Goal: Find specific page/section

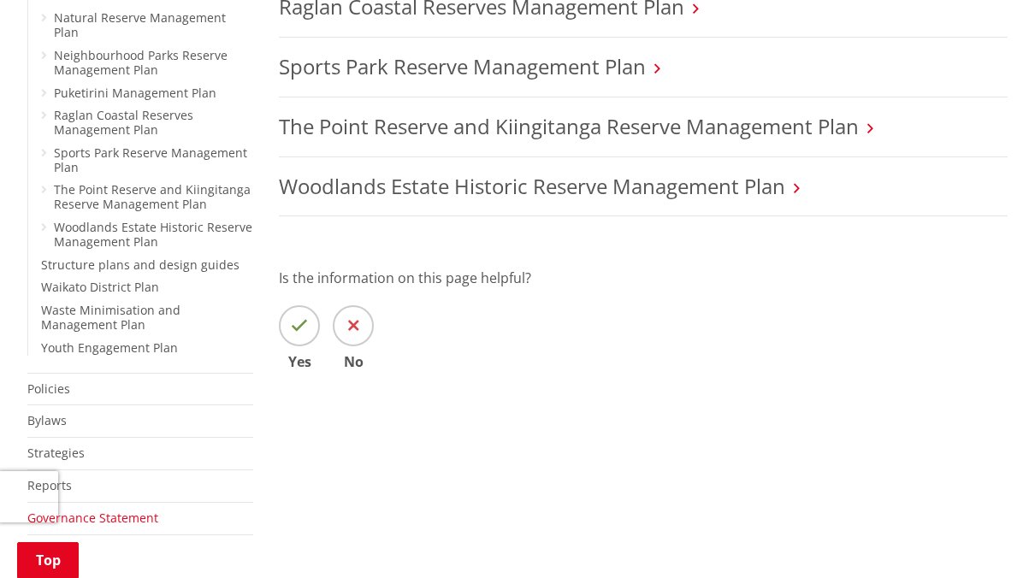
scroll to position [941, 0]
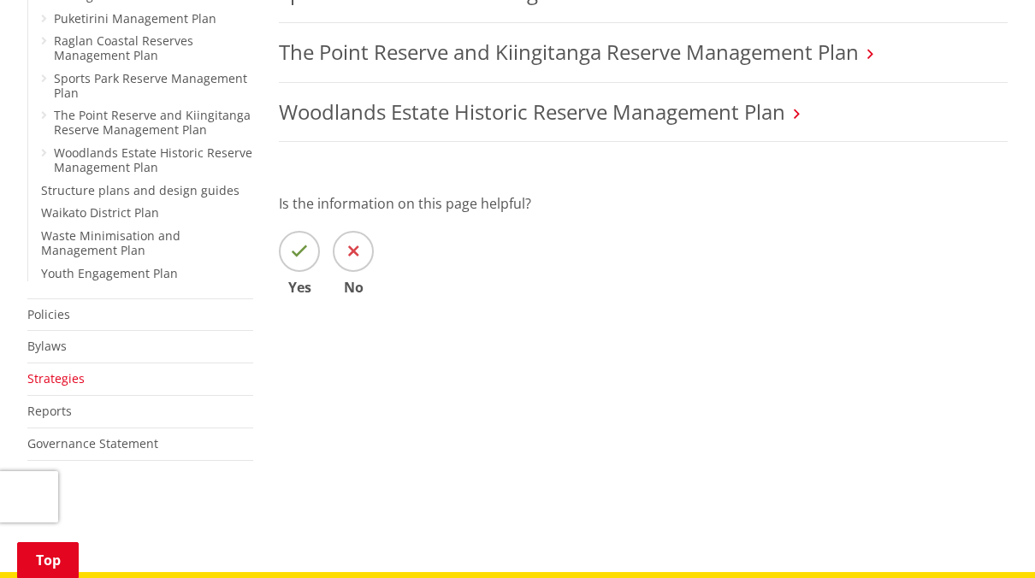
click at [68, 370] on link "Strategies" at bounding box center [55, 378] width 57 height 16
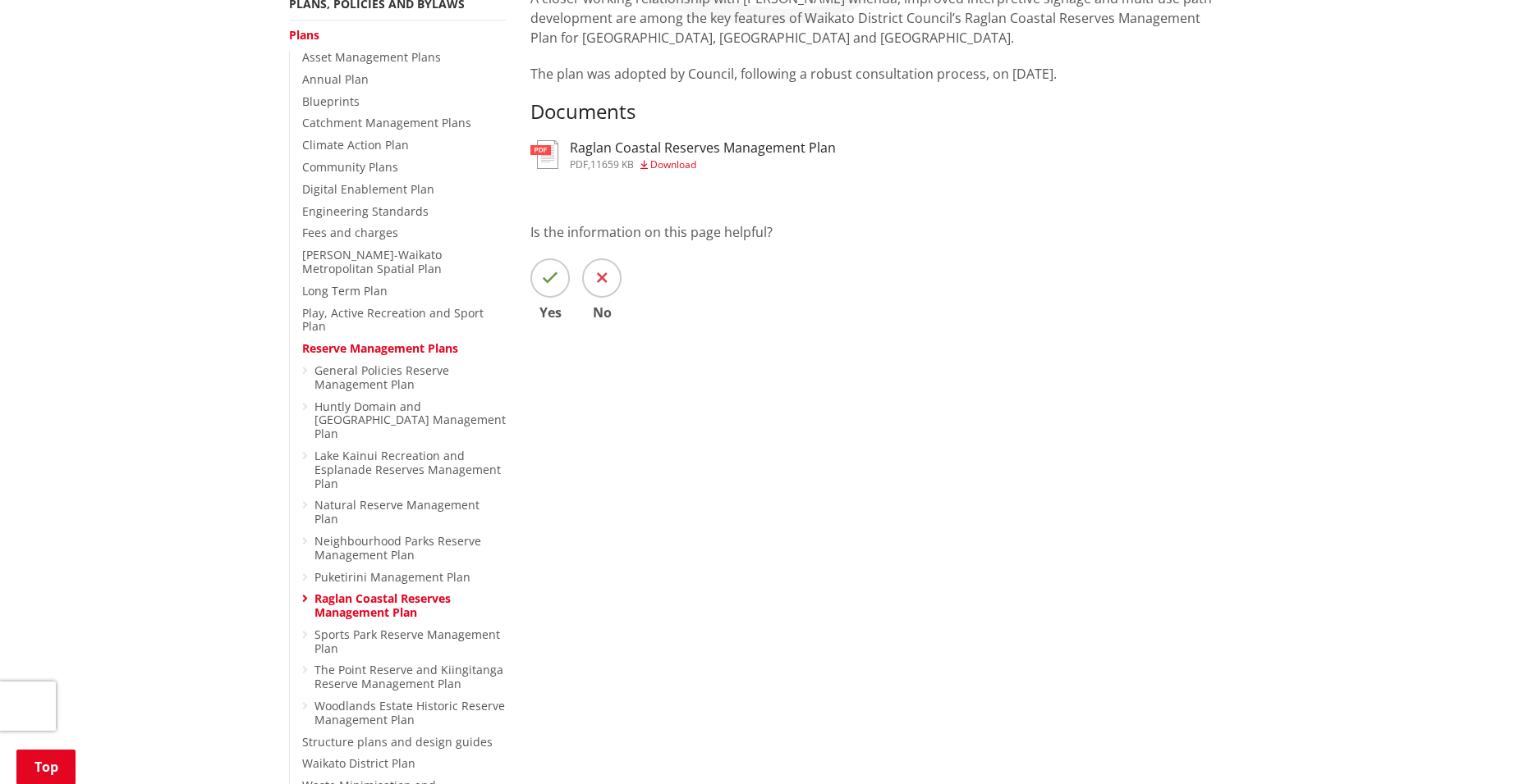
scroll to position [656, 0]
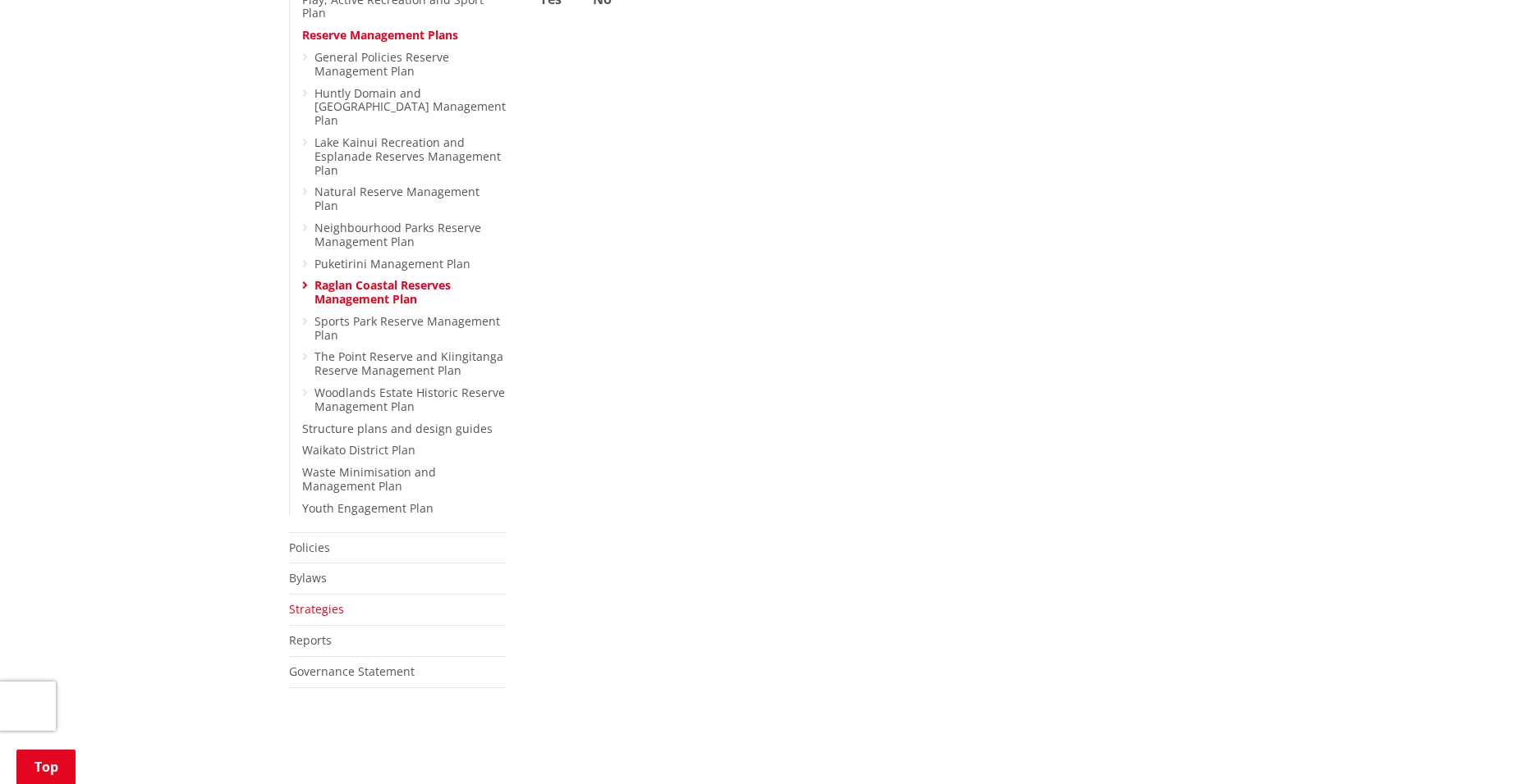
click at [321, 554] on link "Strategies" at bounding box center [316, 609] width 55 height 15
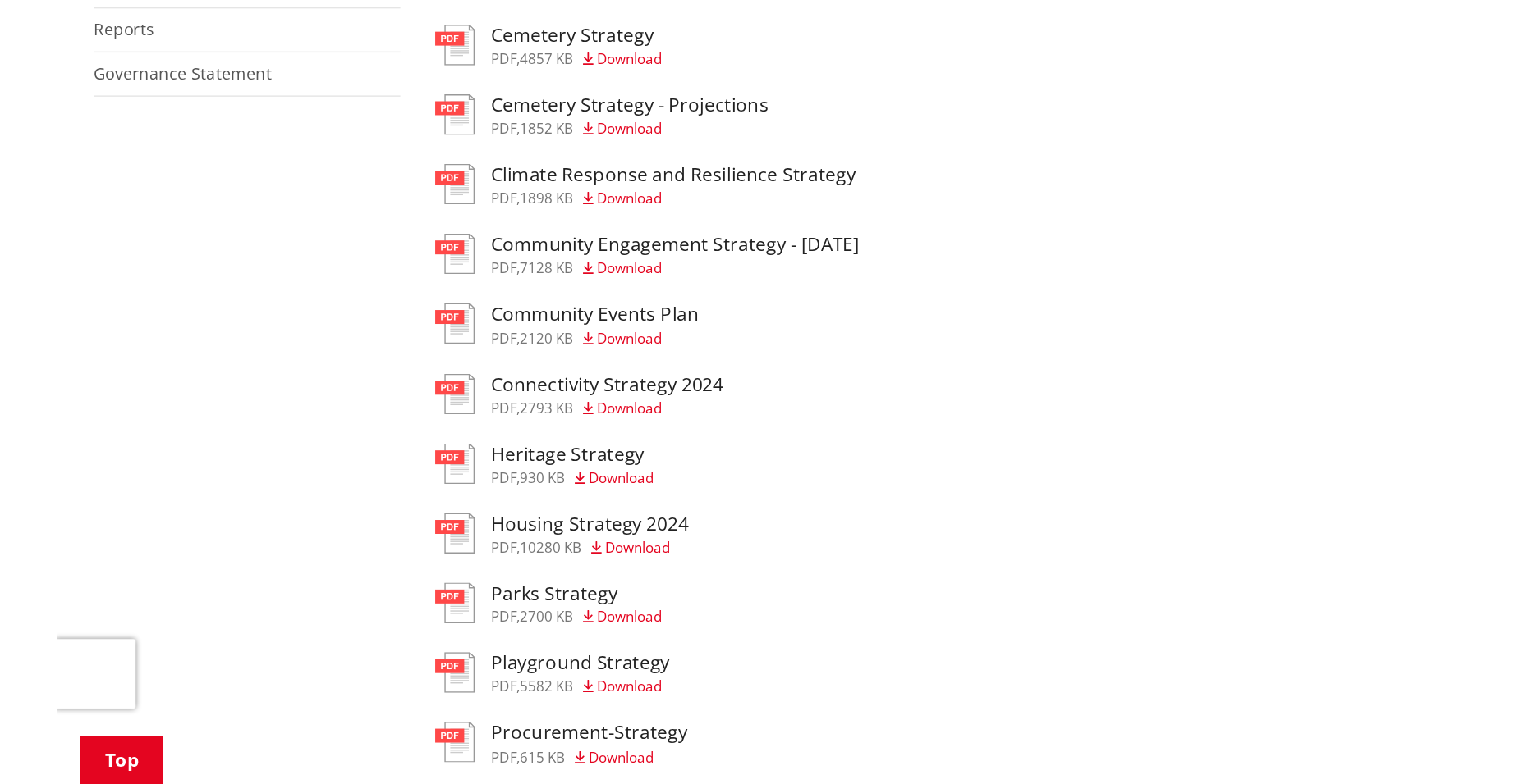
scroll to position [492, 0]
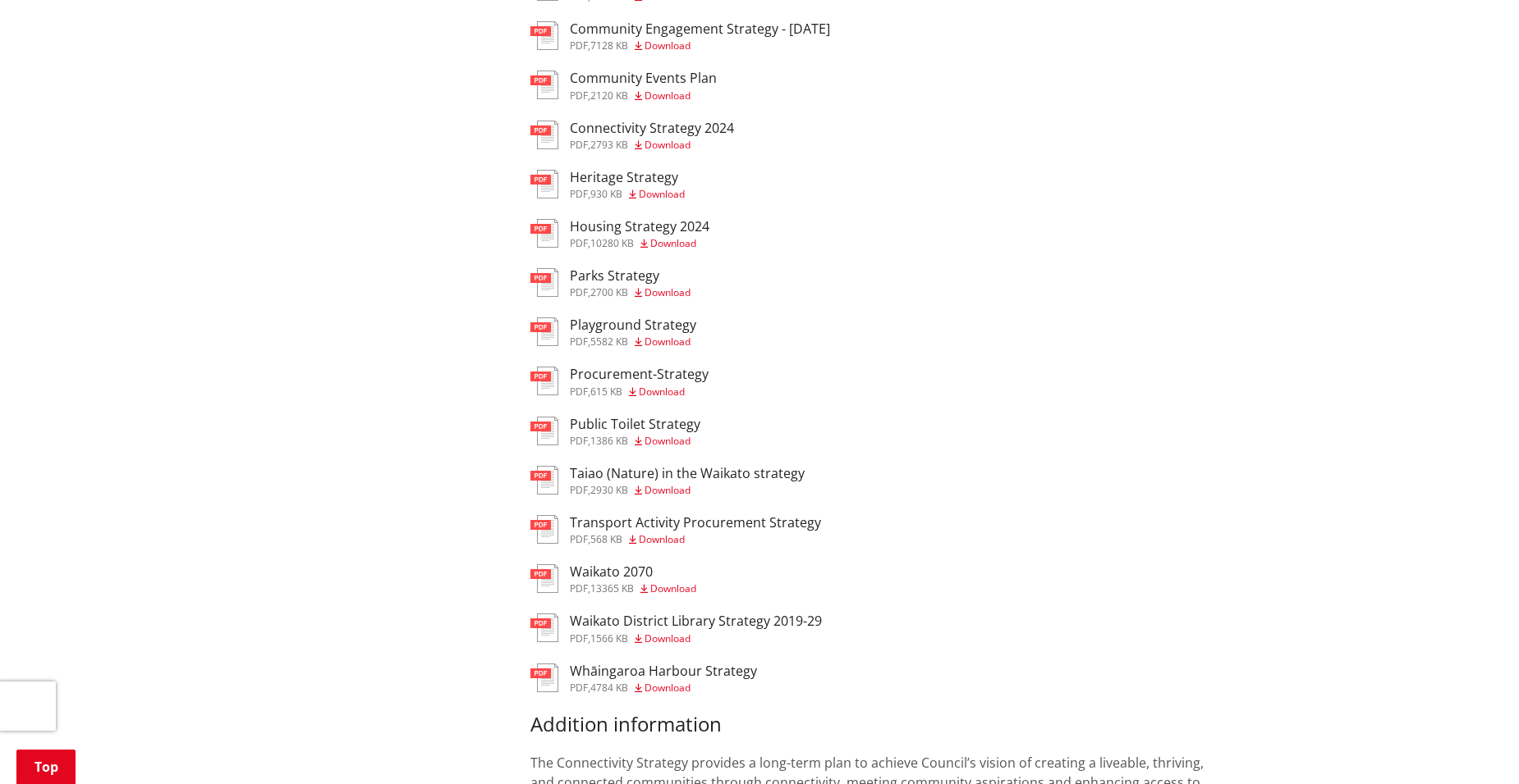
scroll to position [656, 0]
